Goal: Task Accomplishment & Management: Complete application form

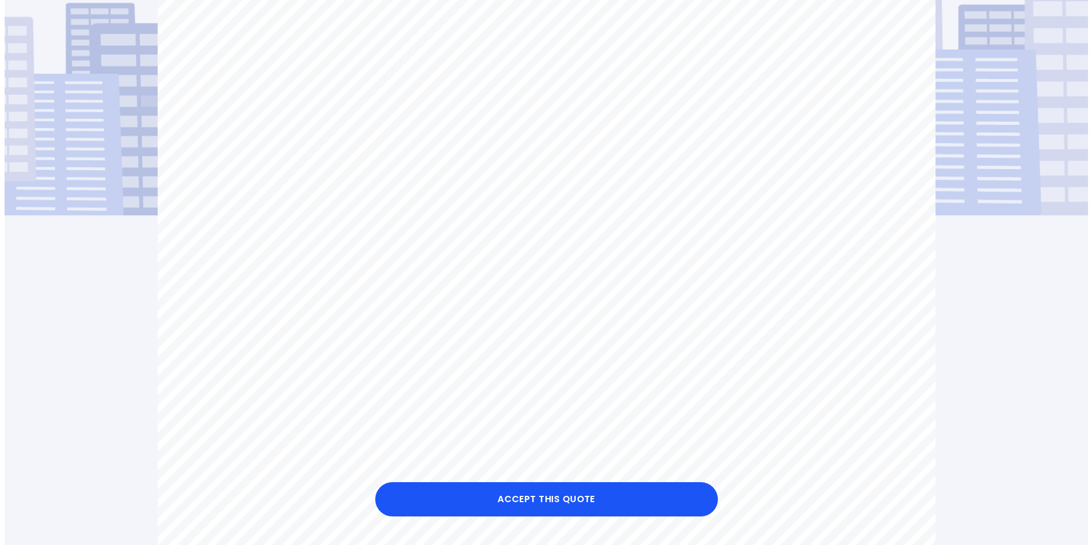
scroll to position [158, 0]
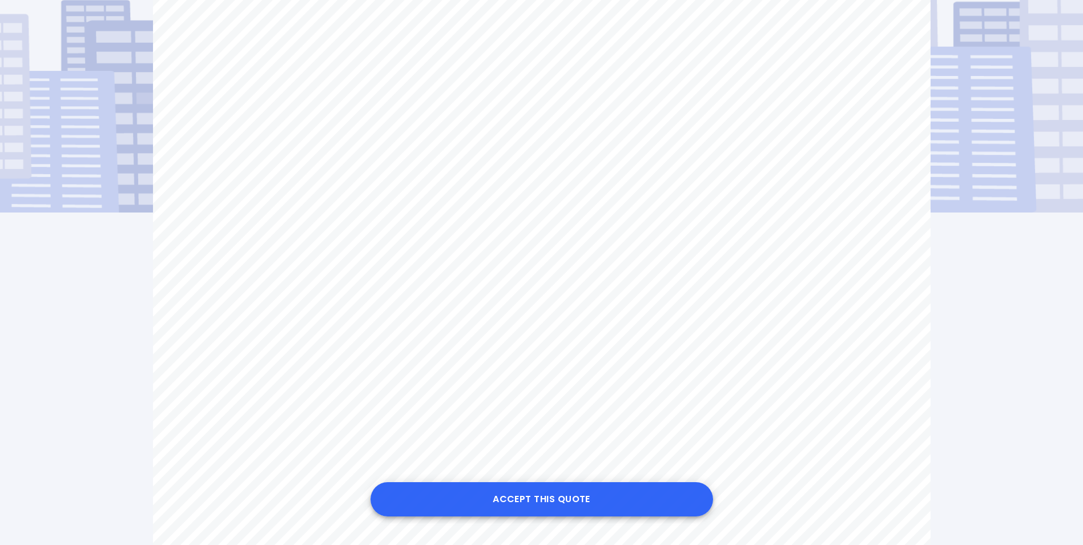
click at [638, 495] on button "Accept this Quote" at bounding box center [542, 499] width 343 height 34
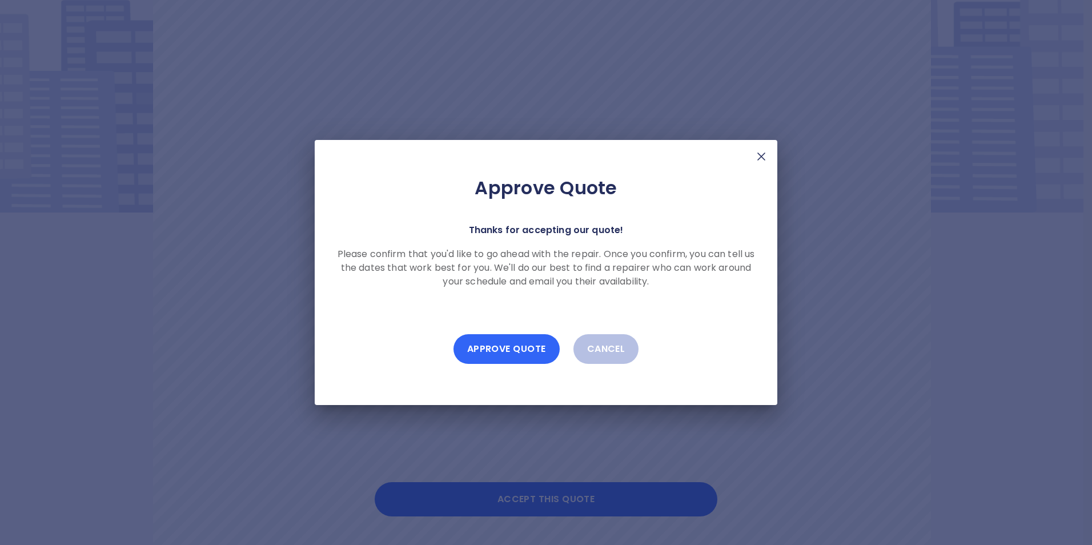
click at [514, 352] on button "Approve Quote" at bounding box center [506, 349] width 106 height 30
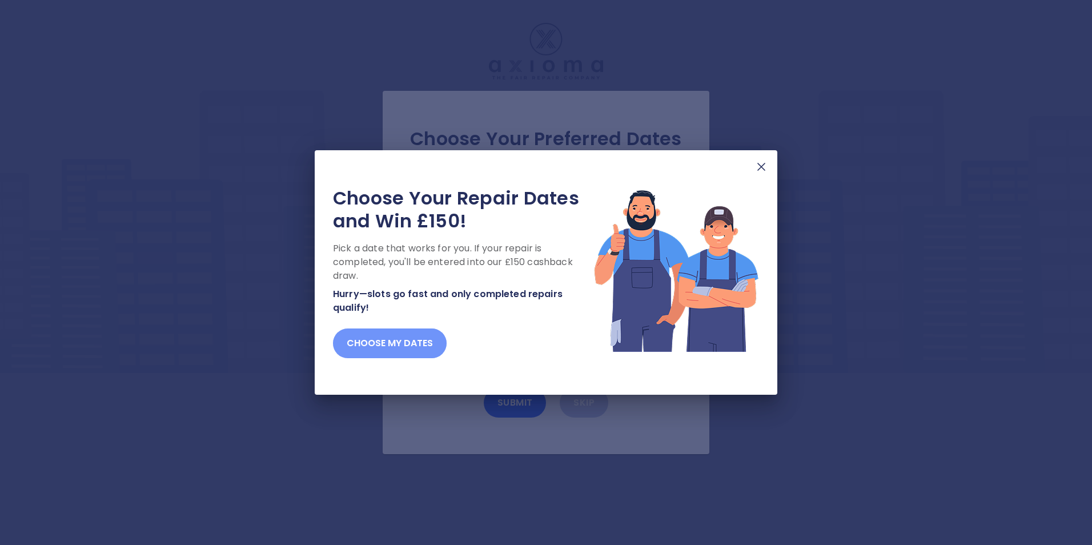
click at [384, 339] on button "Choose my dates" at bounding box center [390, 343] width 114 height 30
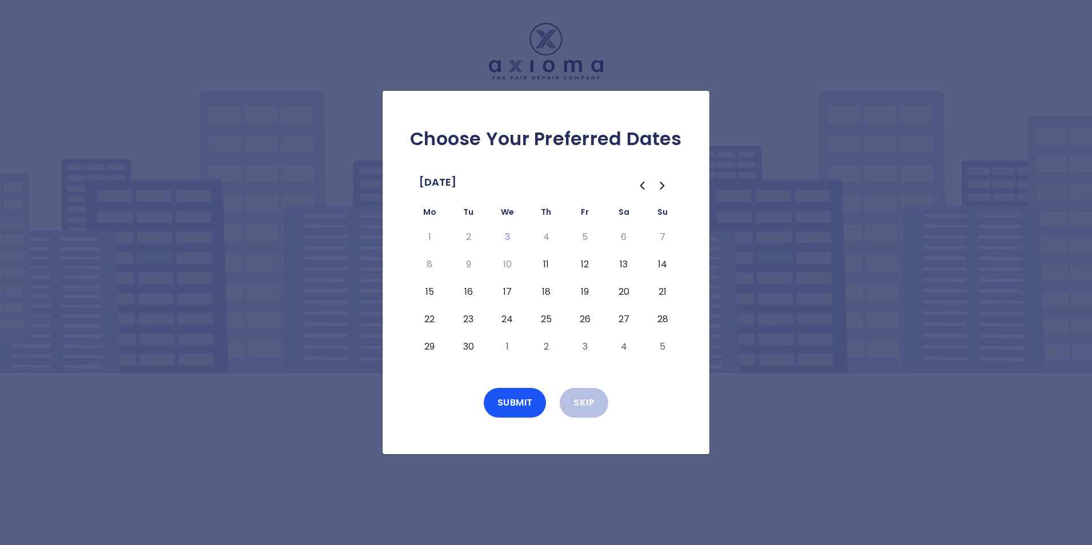
click at [544, 262] on button "11" at bounding box center [546, 264] width 21 height 18
click at [519, 401] on button "Submit" at bounding box center [515, 403] width 63 height 30
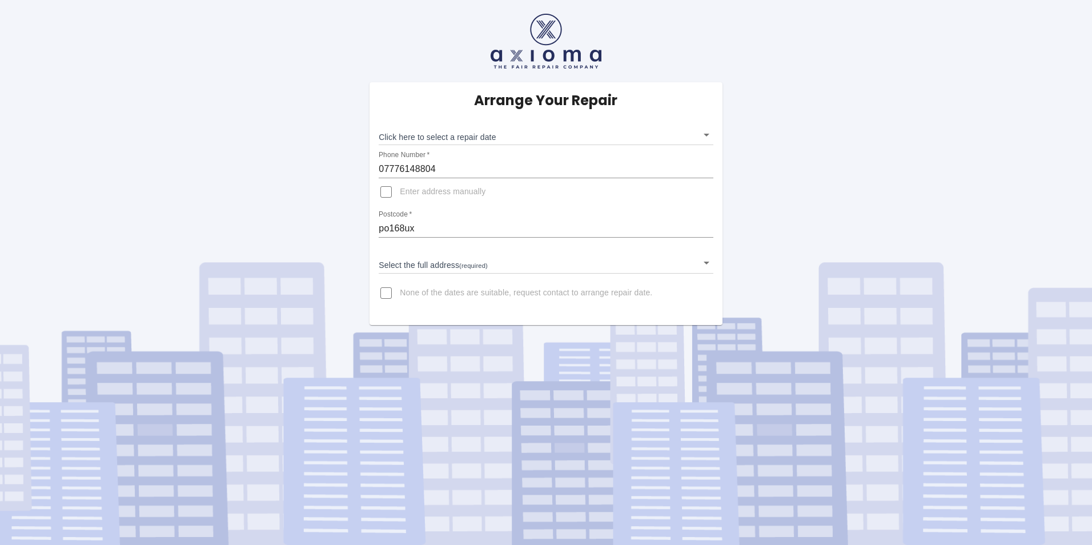
click at [458, 129] on body "Arrange Your Repair Click here to select a repair date ​ Phone Number   * 07776…" at bounding box center [546, 272] width 1092 height 545
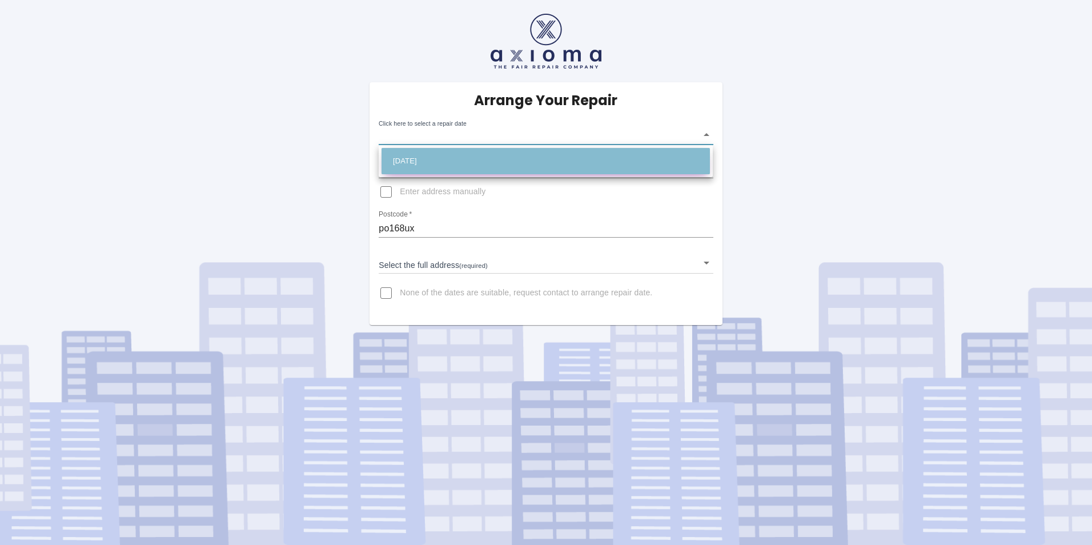
click at [456, 158] on li "Thu Sep 11 2025" at bounding box center [546, 161] width 328 height 26
type input "2025-09-11T00:00:00.000Z"
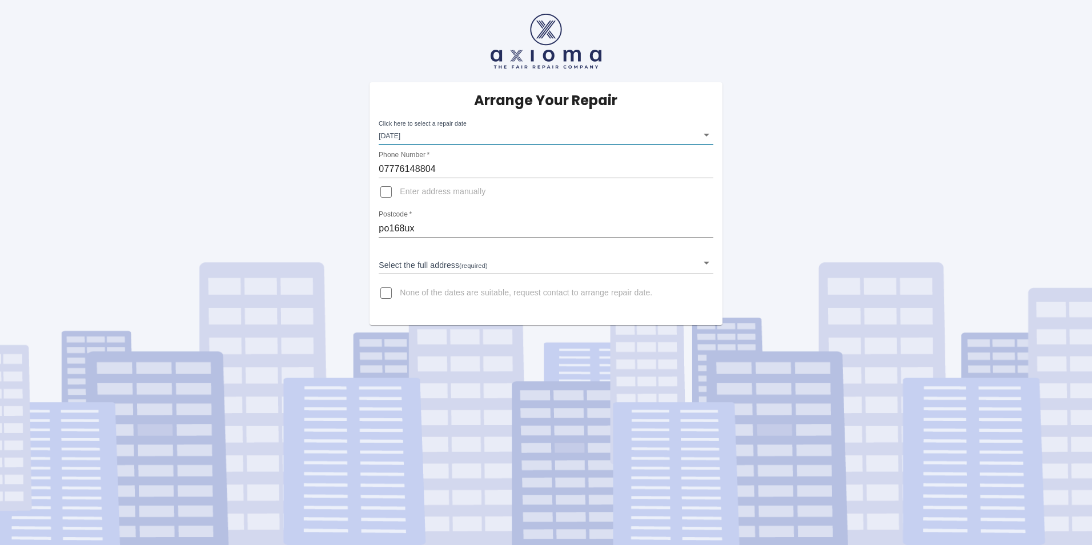
click at [448, 259] on body "Arrange Your Repair Click here to select a repair date Thu Sep 11 2025 2025-09-…" at bounding box center [546, 272] width 1092 height 545
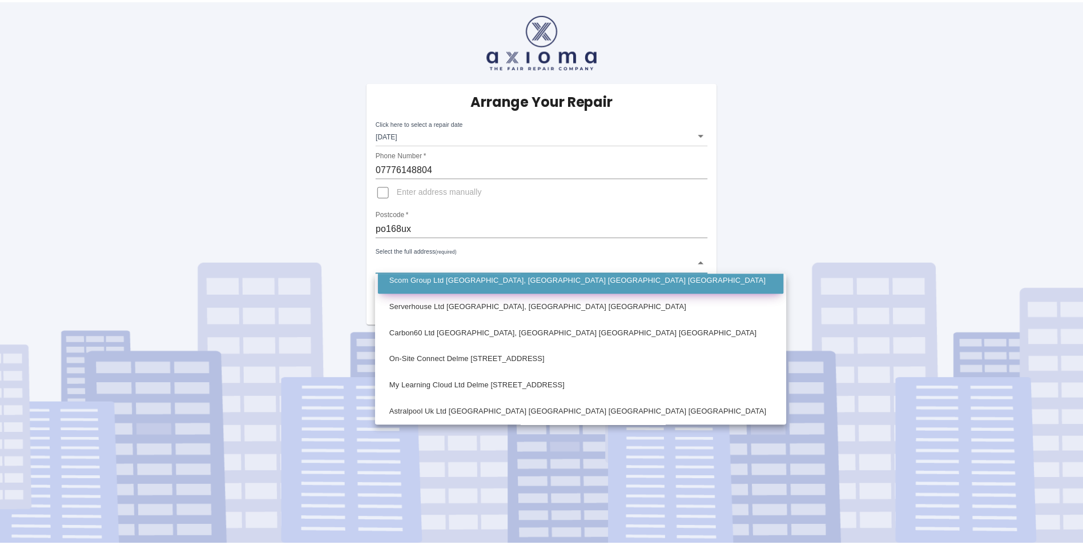
scroll to position [38, 0]
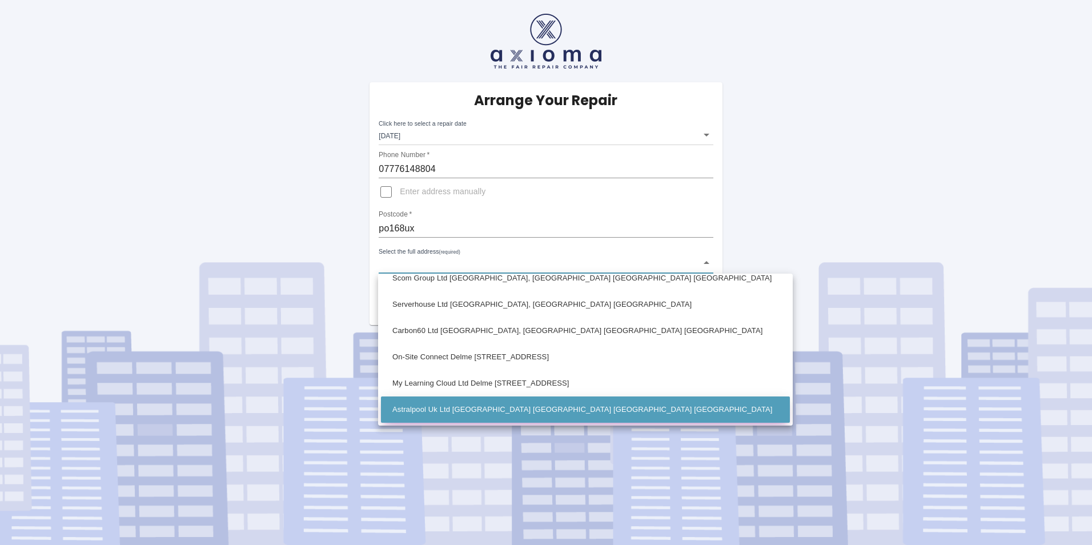
click at [451, 405] on li "Astralpool Uk Ltd Delme One Delme Place Cams Hall Estate Fareham Hampshire" at bounding box center [585, 409] width 409 height 26
type input "Astralpool Uk Ltd Delme One Delme Place Cams Hall Estate Fareham Hampshire"
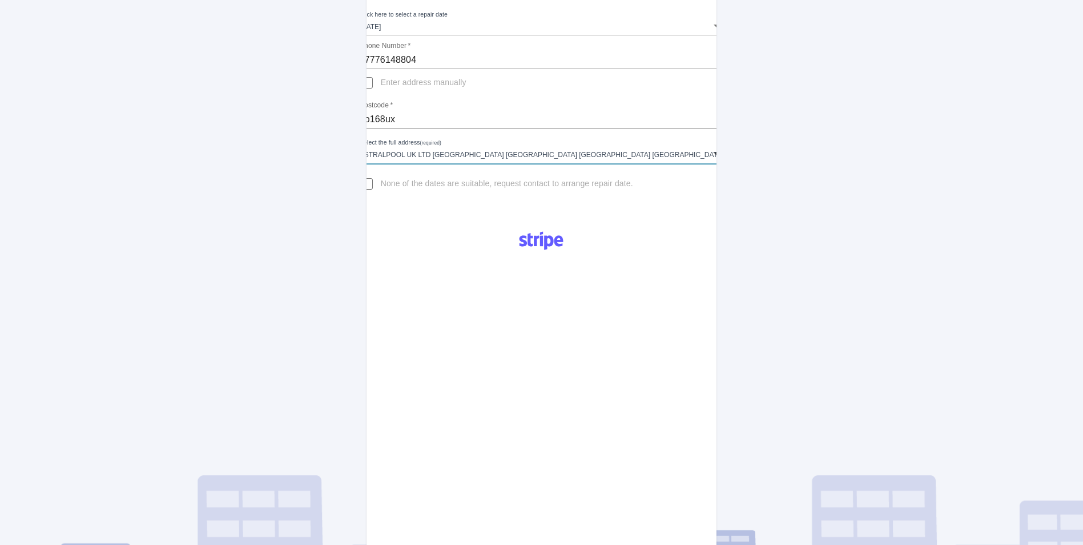
scroll to position [109, 0]
